Goal: Task Accomplishment & Management: Use online tool/utility

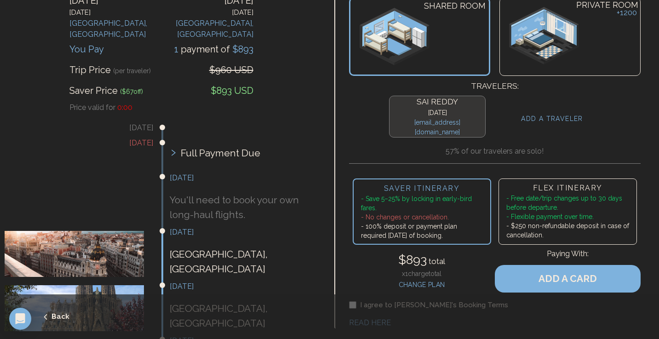
scroll to position [87, 0]
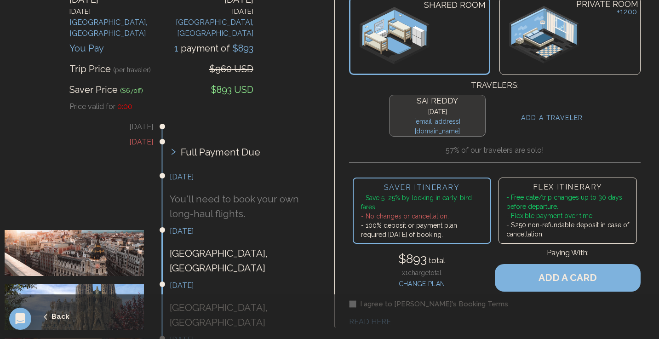
click at [49, 313] on icon "submit" at bounding box center [45, 317] width 8 height 8
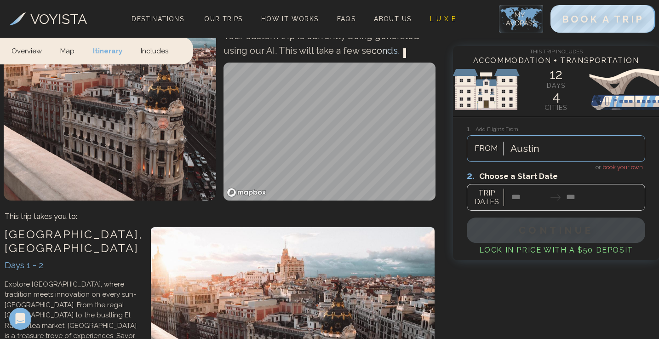
scroll to position [426, 0]
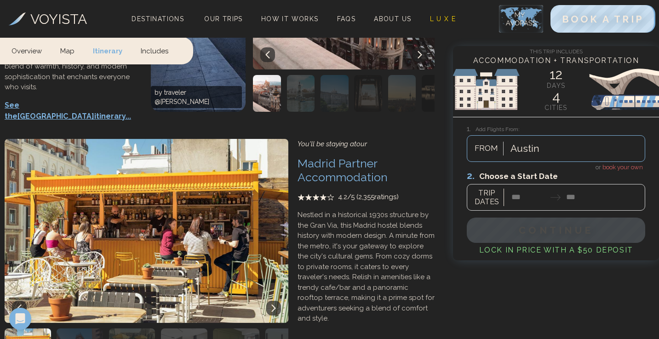
click at [613, 164] on span "book your own" at bounding box center [622, 167] width 40 height 7
click at [525, 197] on div at bounding box center [555, 190] width 178 height 41
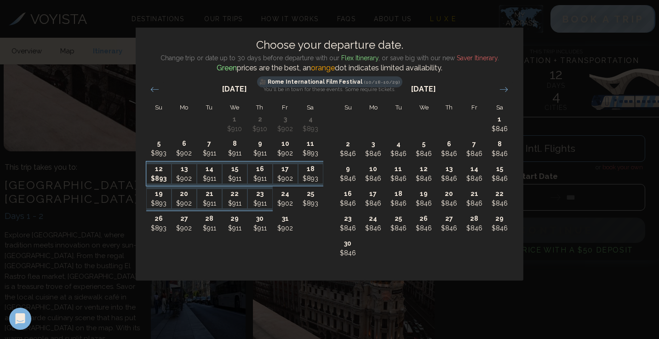
click at [156, 182] on p "$893" at bounding box center [159, 179] width 24 height 10
type input "********"
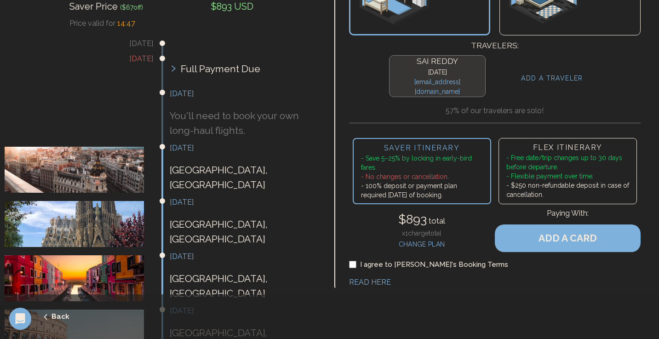
scroll to position [159, 0]
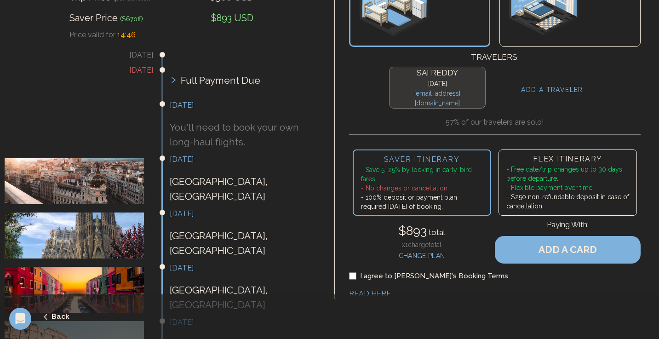
click at [184, 100] on h3 "October 11th" at bounding box center [244, 105] width 148 height 11
click at [54, 316] on button "Back" at bounding box center [42, 317] width 56 height 22
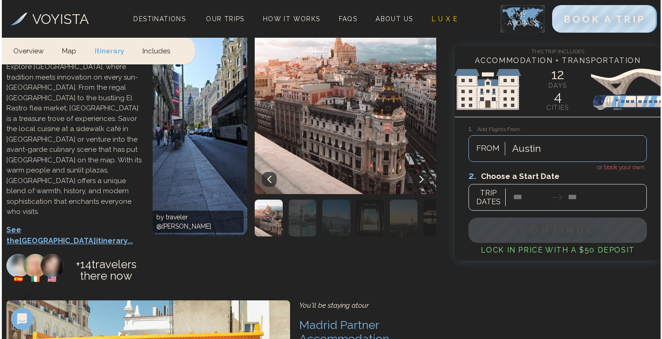
scroll to position [302, 0]
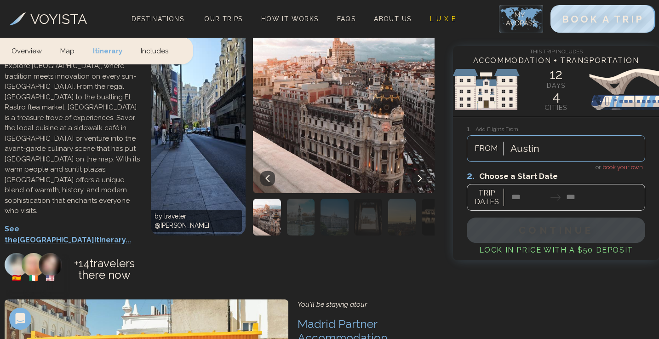
click at [64, 223] on p "See the Madrid itinerary..." at bounding box center [73, 234] width 137 height 22
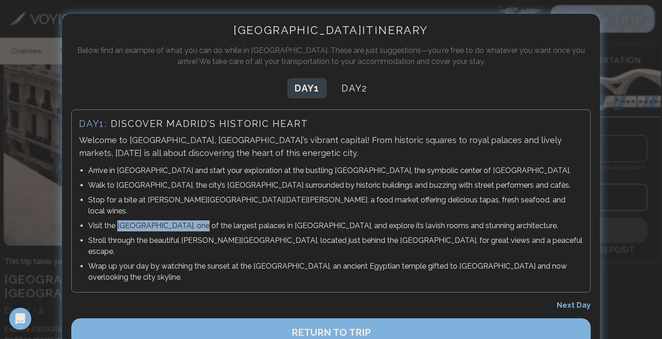
drag, startPoint x: 117, startPoint y: 214, endPoint x: 192, endPoint y: 215, distance: 74.9
click at [192, 220] on p "Visit the Royal Palace of Madrid, one of the largest palaces in Europe, and exp…" at bounding box center [335, 225] width 495 height 11
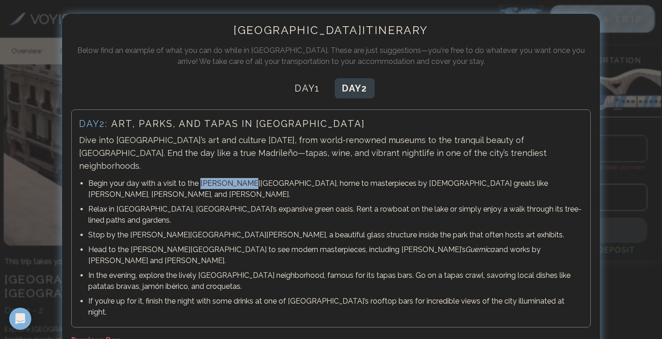
drag, startPoint x: 199, startPoint y: 171, endPoint x: 249, endPoint y: 172, distance: 49.7
click at [249, 178] on p "Begin your day with a visit to the Prado Museum, home to masterpieces by Spanis…" at bounding box center [335, 189] width 495 height 22
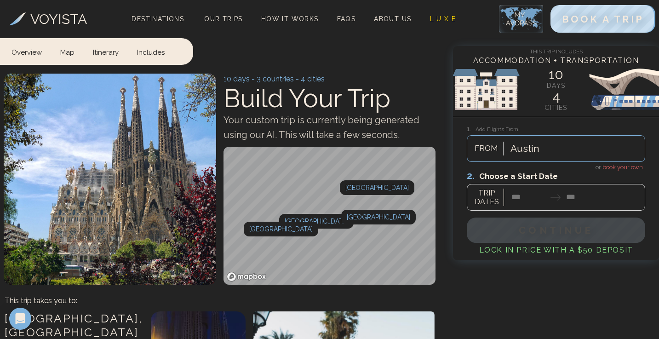
click at [189, 17] on div "Destinations" at bounding box center [157, 18] width 63 height 11
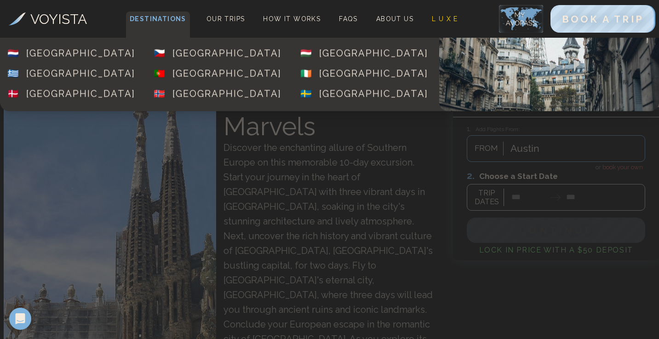
click at [168, 23] on span "Destinations" at bounding box center [158, 24] width 64 height 27
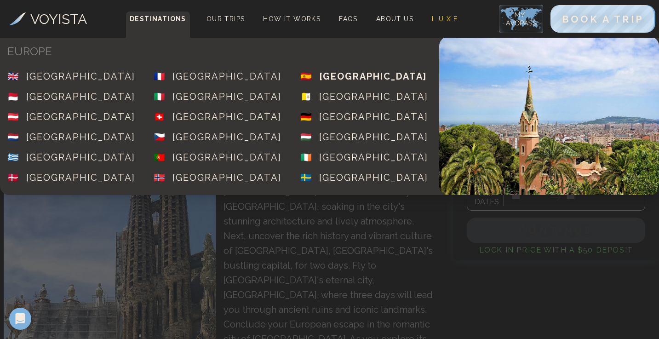
click at [324, 76] on div "[GEOGRAPHIC_DATA]" at bounding box center [373, 76] width 108 height 13
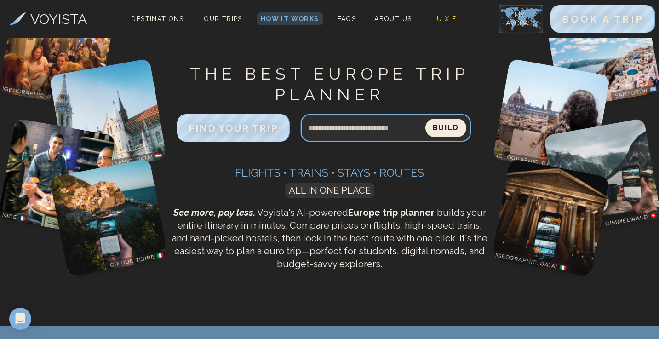
click at [364, 124] on input "Search query" at bounding box center [363, 128] width 125 height 22
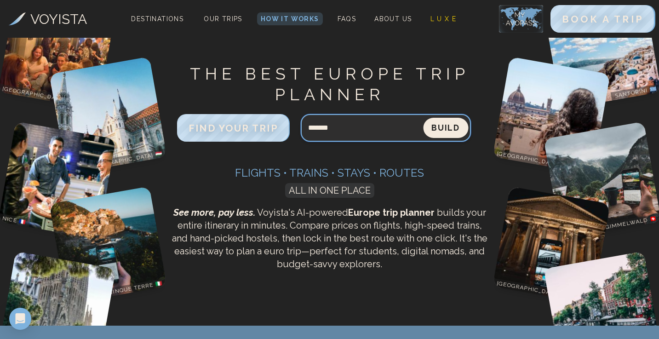
type input "*******"
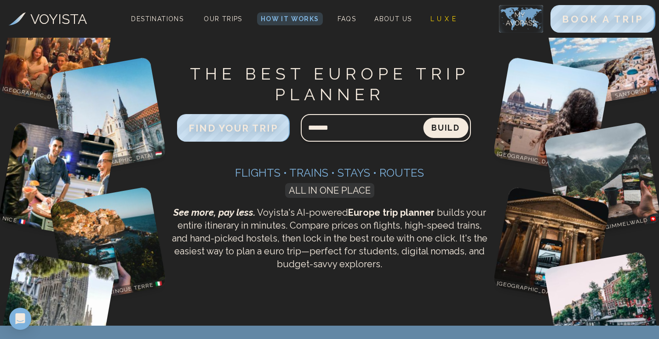
click at [434, 124] on button "Build" at bounding box center [445, 128] width 45 height 20
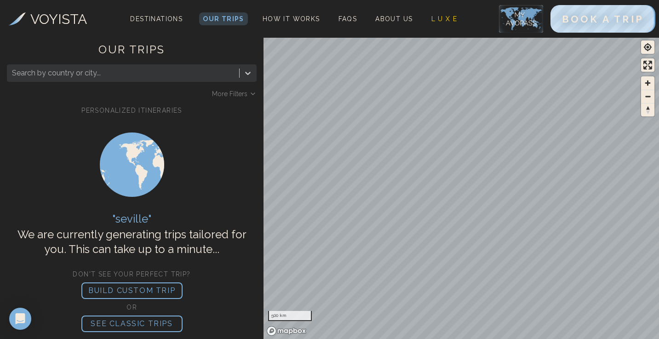
click at [238, 125] on div at bounding box center [132, 165] width 250 height 92
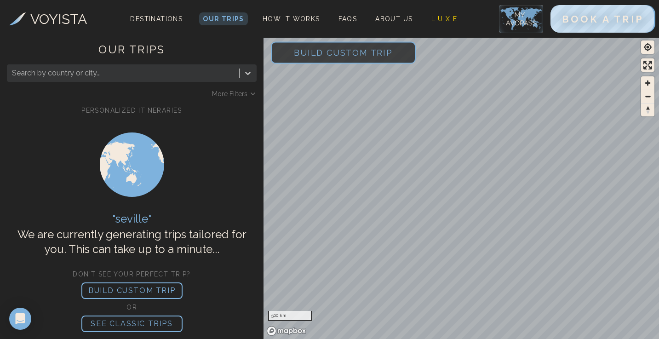
click at [378, 47] on span "Build Custom Trip" at bounding box center [343, 52] width 128 height 39
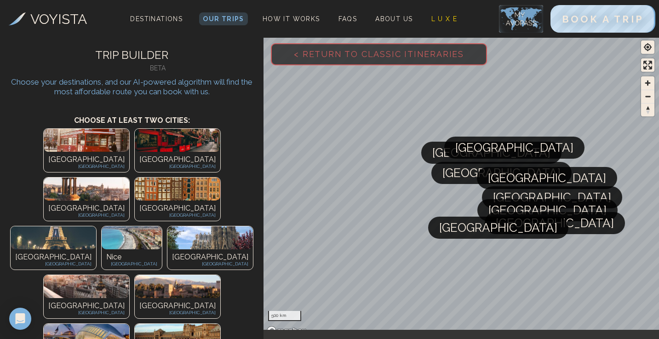
click at [198, 324] on img at bounding box center [177, 335] width 85 height 23
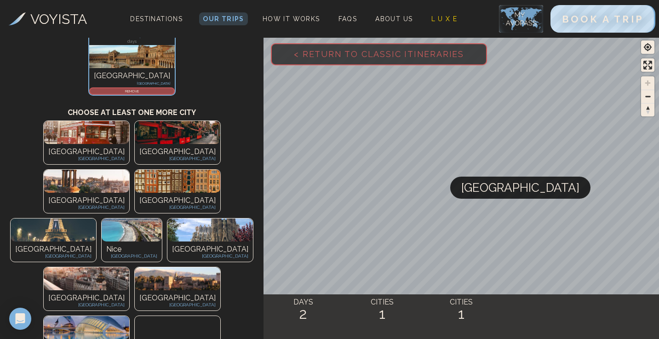
scroll to position [93, 0]
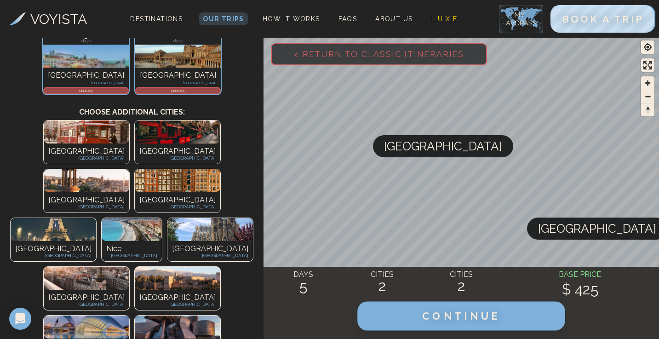
click at [443, 314] on span "CONTINUE" at bounding box center [461, 316] width 79 height 12
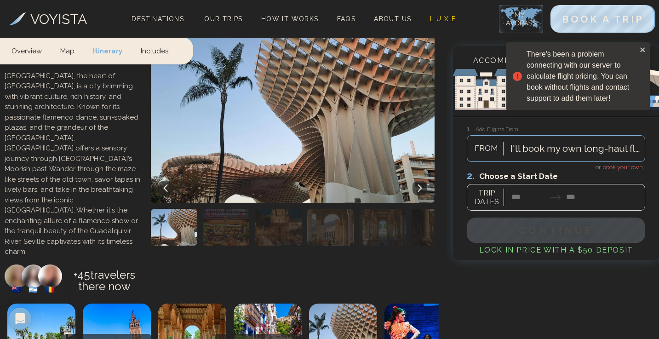
scroll to position [977, 0]
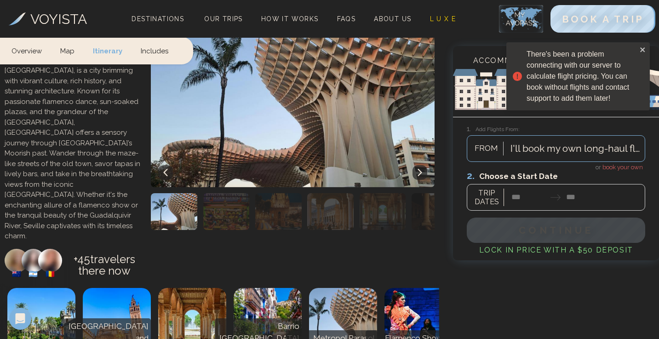
click at [224, 193] on img "button" at bounding box center [226, 211] width 46 height 37
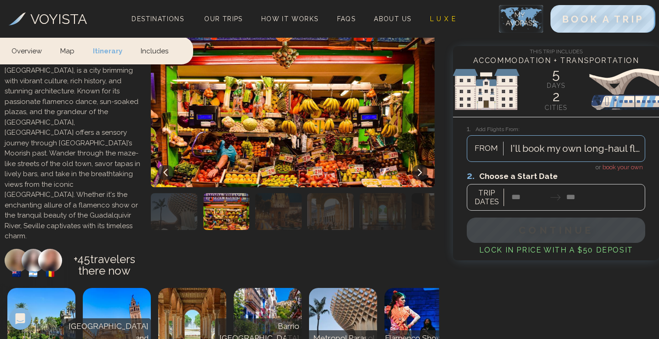
click at [279, 193] on img "button" at bounding box center [278, 211] width 46 height 37
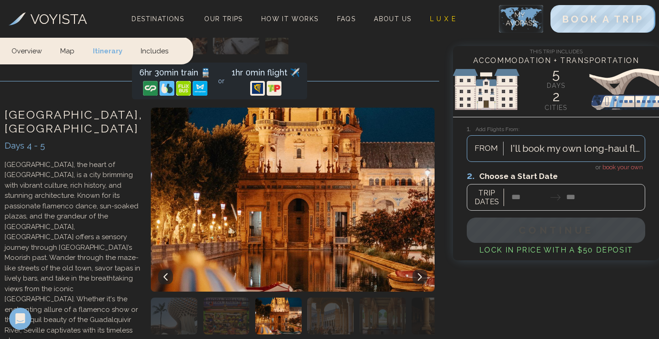
scroll to position [869, 0]
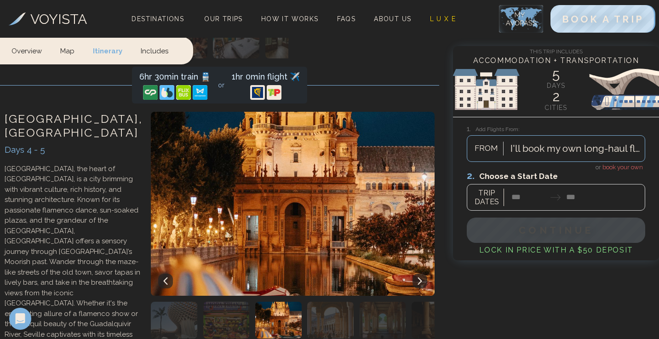
click at [315, 301] on img "button" at bounding box center [330, 319] width 46 height 37
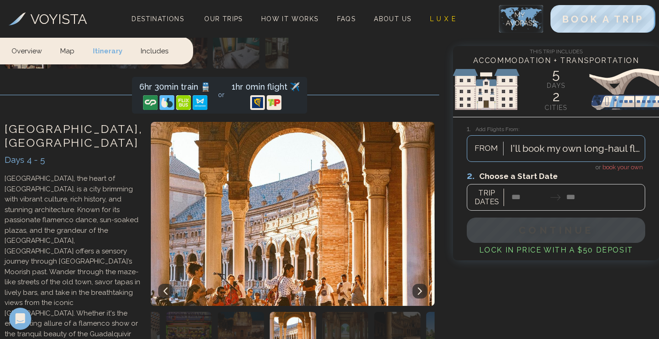
scroll to position [1134, 0]
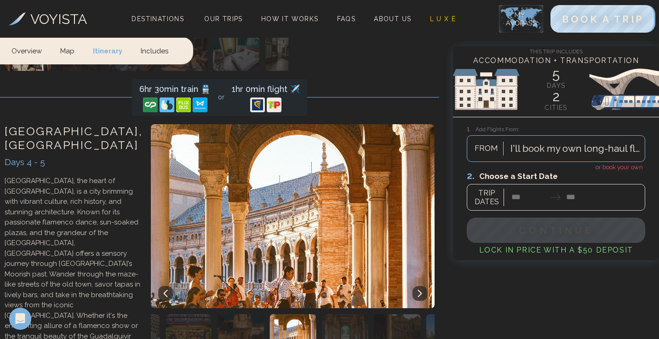
click at [341, 314] on img "button" at bounding box center [345, 332] width 46 height 37
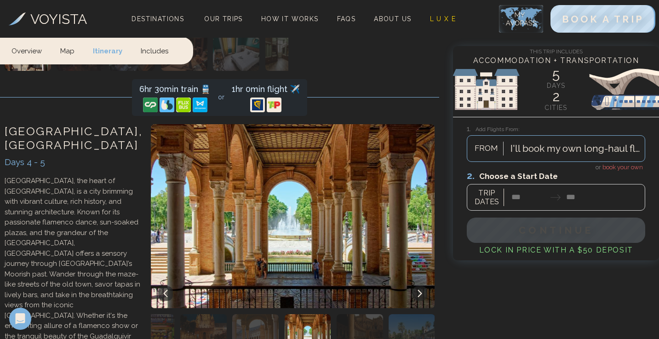
click at [381, 314] on img "button" at bounding box center [359, 332] width 46 height 37
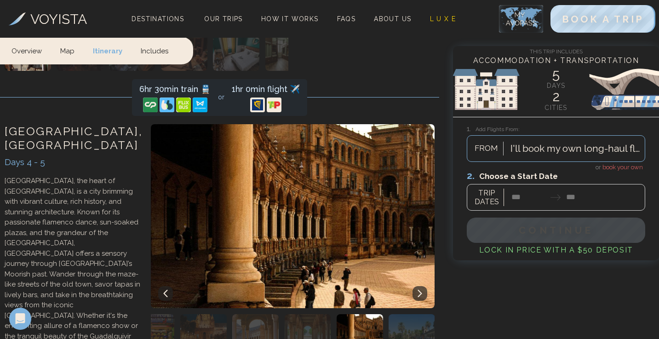
click at [415, 314] on img "button" at bounding box center [411, 332] width 46 height 37
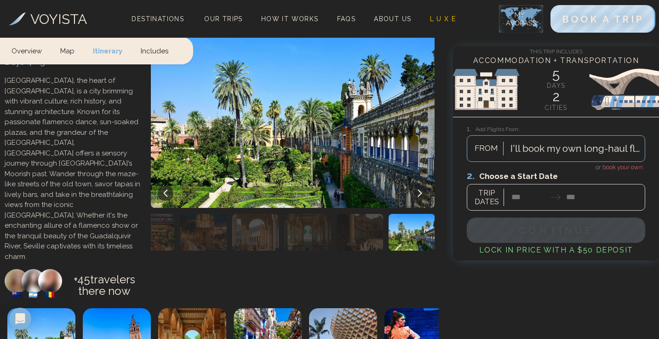
scroll to position [0, 0]
